Goal: Answer question/provide support: Share knowledge or assist other users

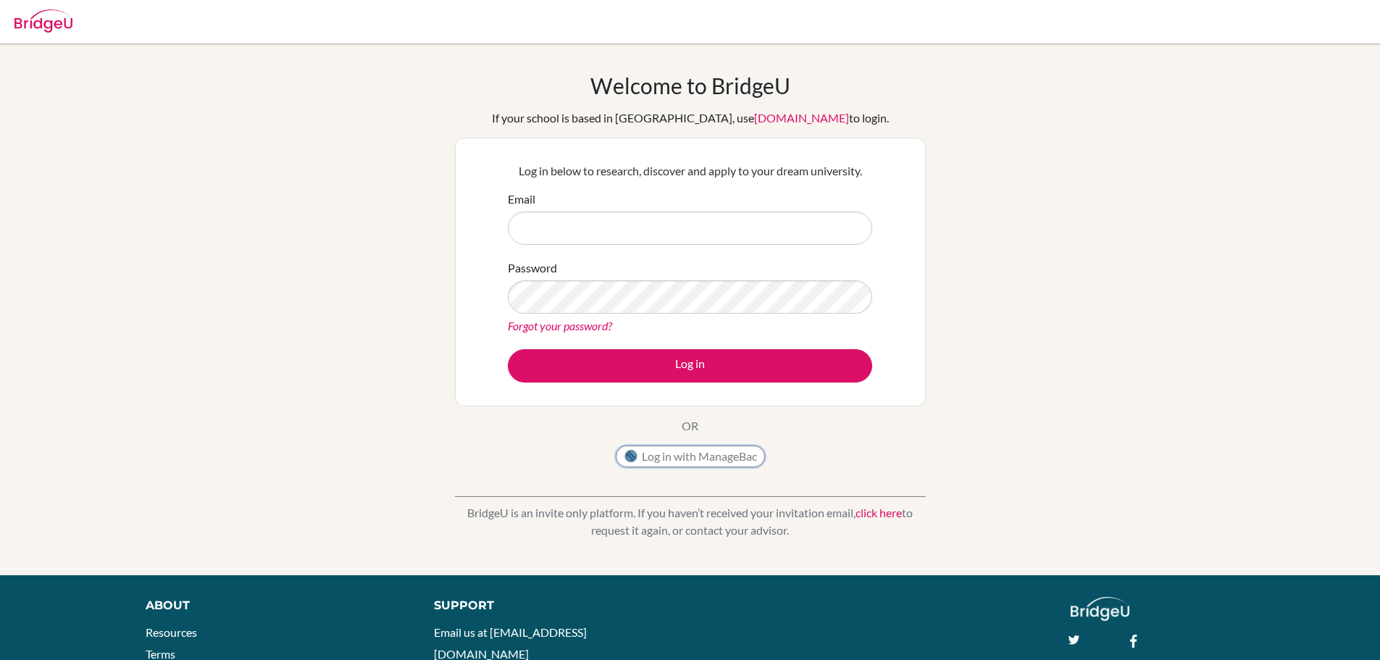
click at [681, 453] on button "Log in with ManageBac" at bounding box center [690, 456] width 149 height 22
click at [708, 458] on button "Log in with ManageBac" at bounding box center [690, 456] width 149 height 22
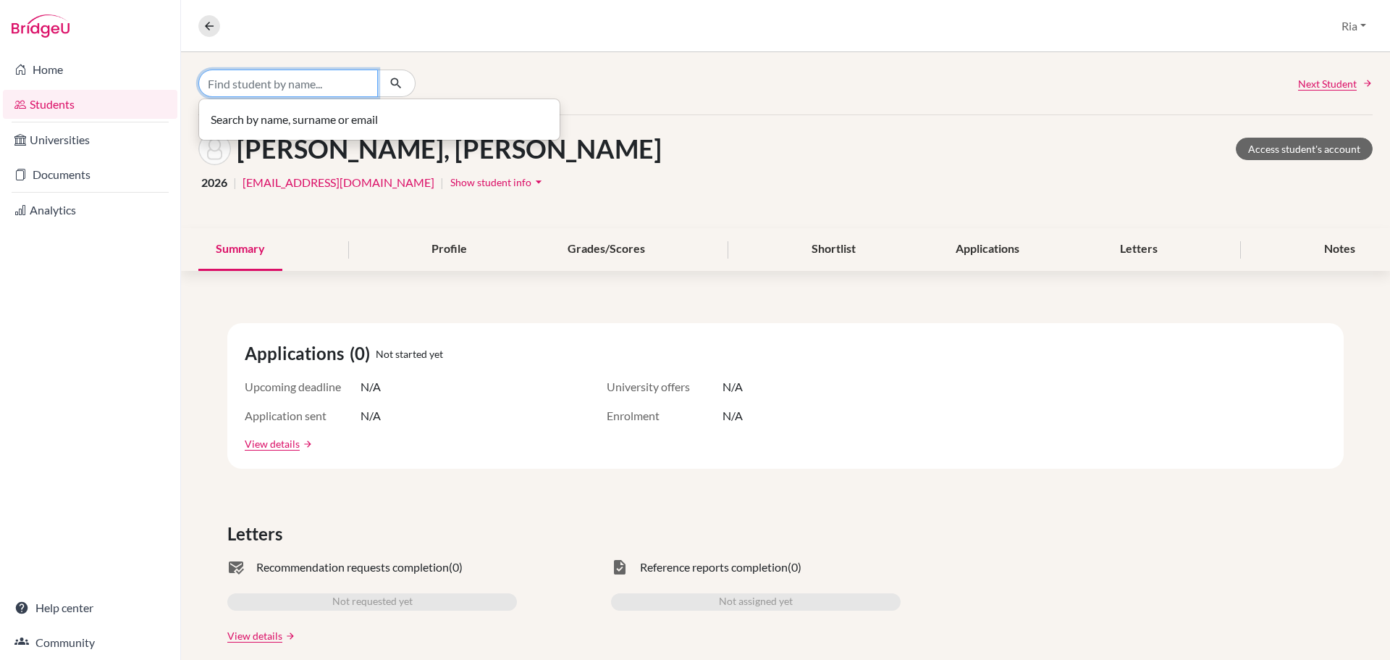
click at [256, 81] on input "Find student by name..." at bounding box center [288, 84] width 180 height 28
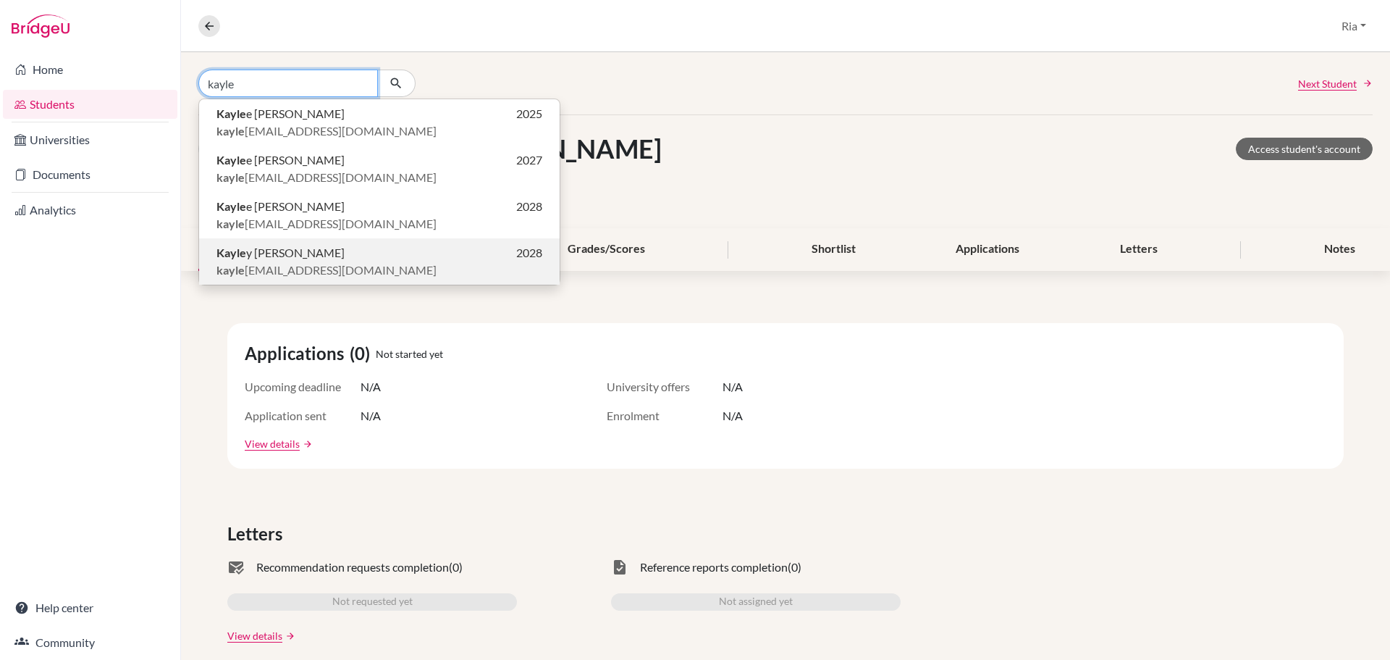
type input "kayle"
click at [317, 261] on span "[PERSON_NAME] y [PERSON_NAME]" at bounding box center [281, 252] width 128 height 17
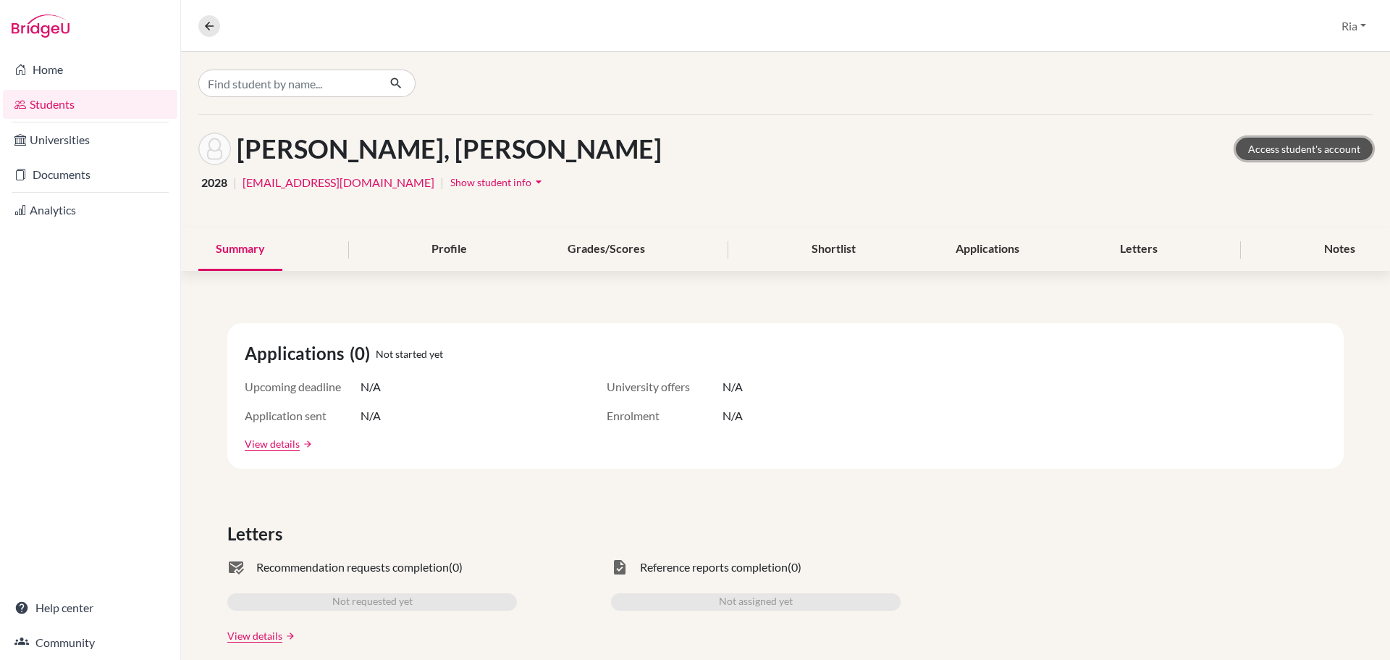
click at [1244, 150] on link "Access student's account" at bounding box center [1304, 149] width 137 height 22
